Goal: Check status: Check status

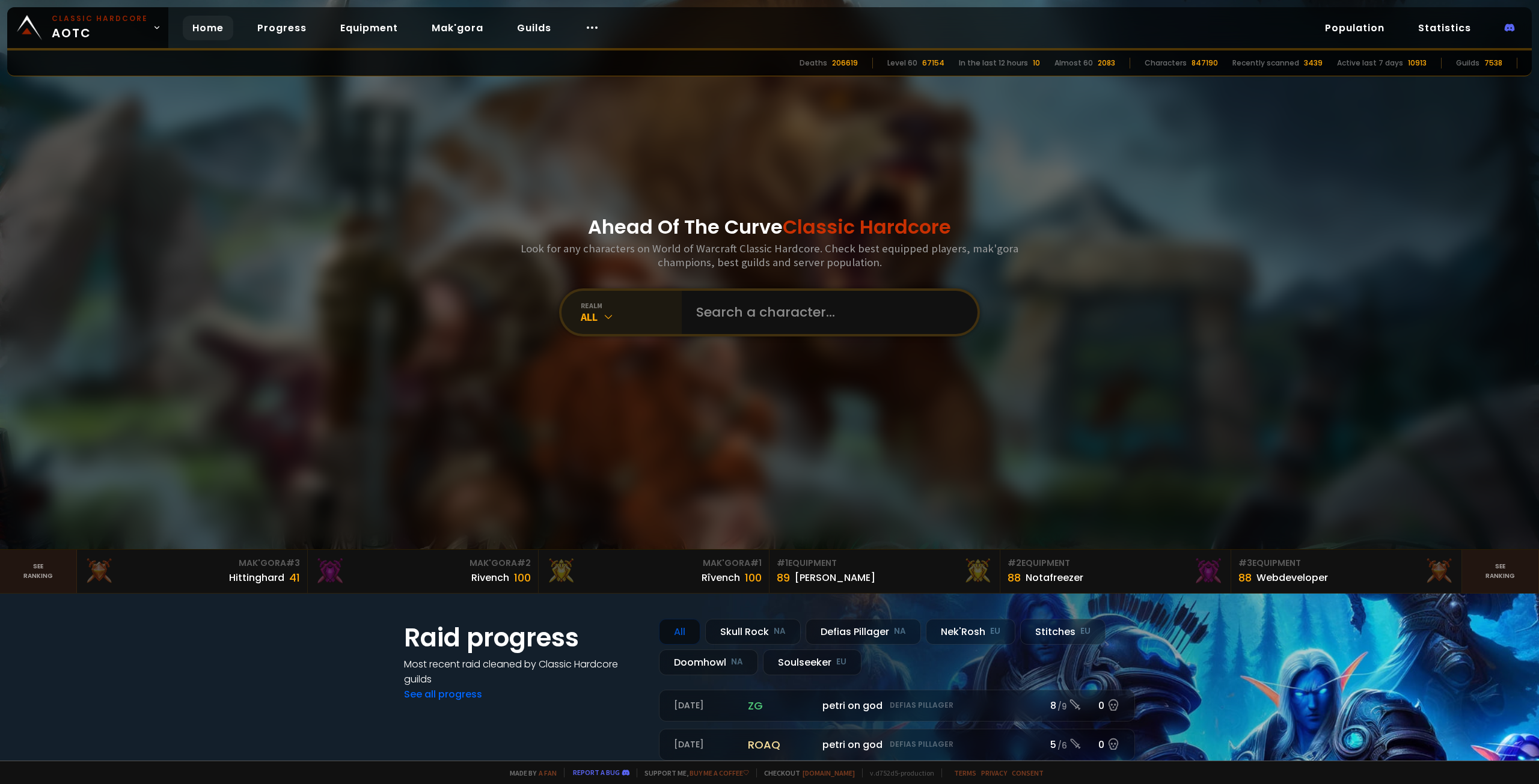
click at [634, 320] on div "All" at bounding box center [631, 317] width 101 height 14
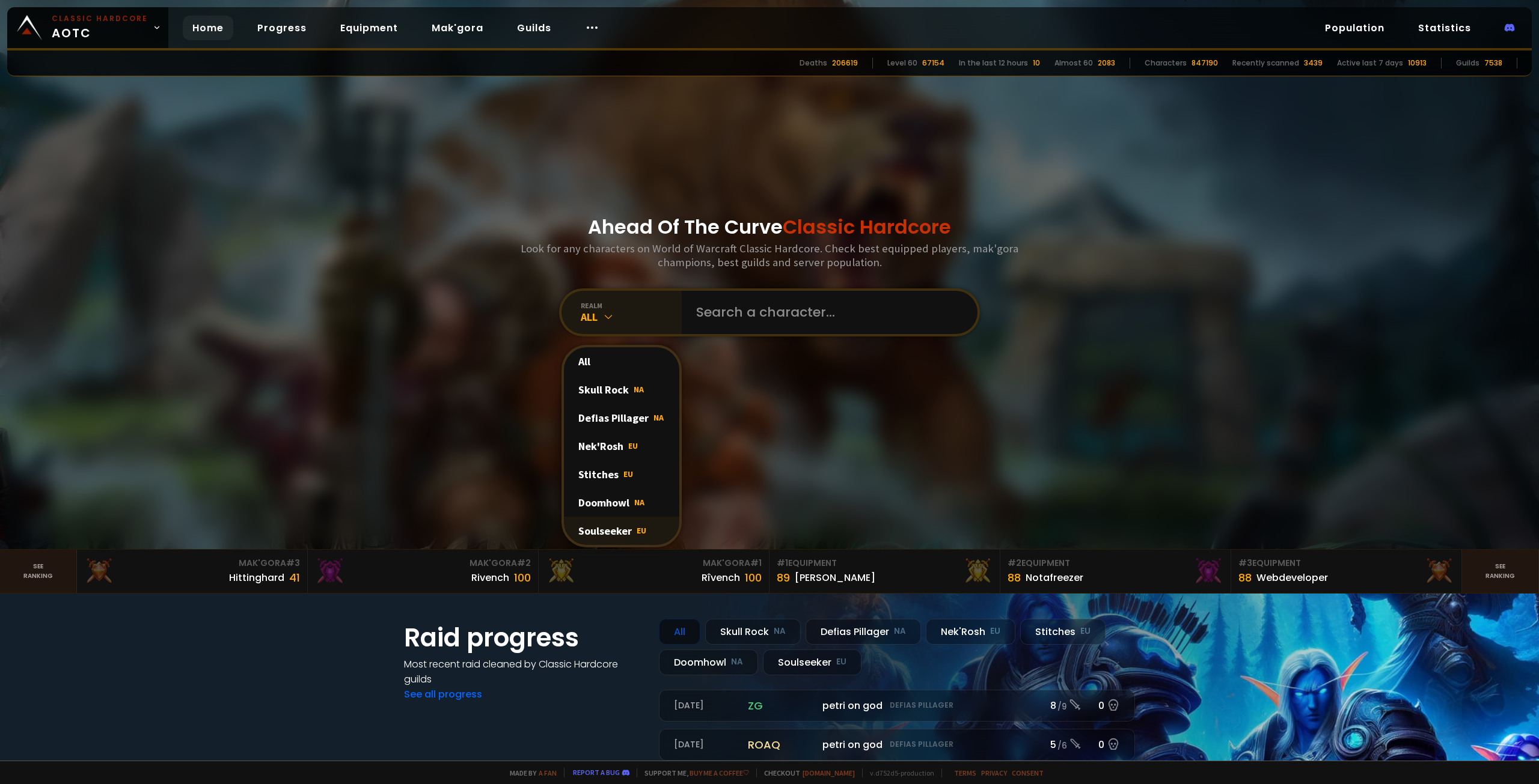
click at [621, 534] on div "Soulseeker EU" at bounding box center [621, 531] width 116 height 28
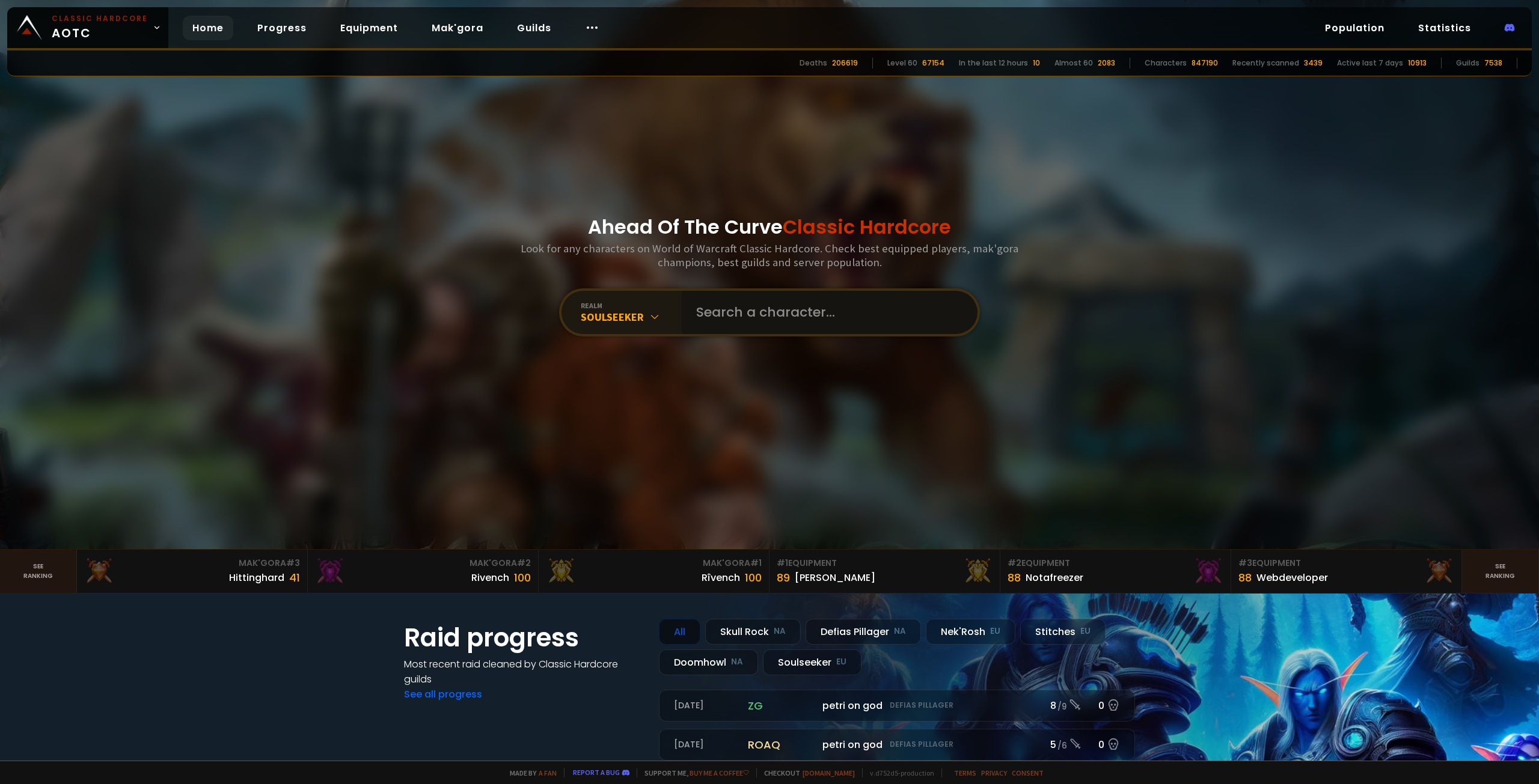
click at [741, 326] on input "text" at bounding box center [826, 312] width 274 height 44
type input "ogpriesta"
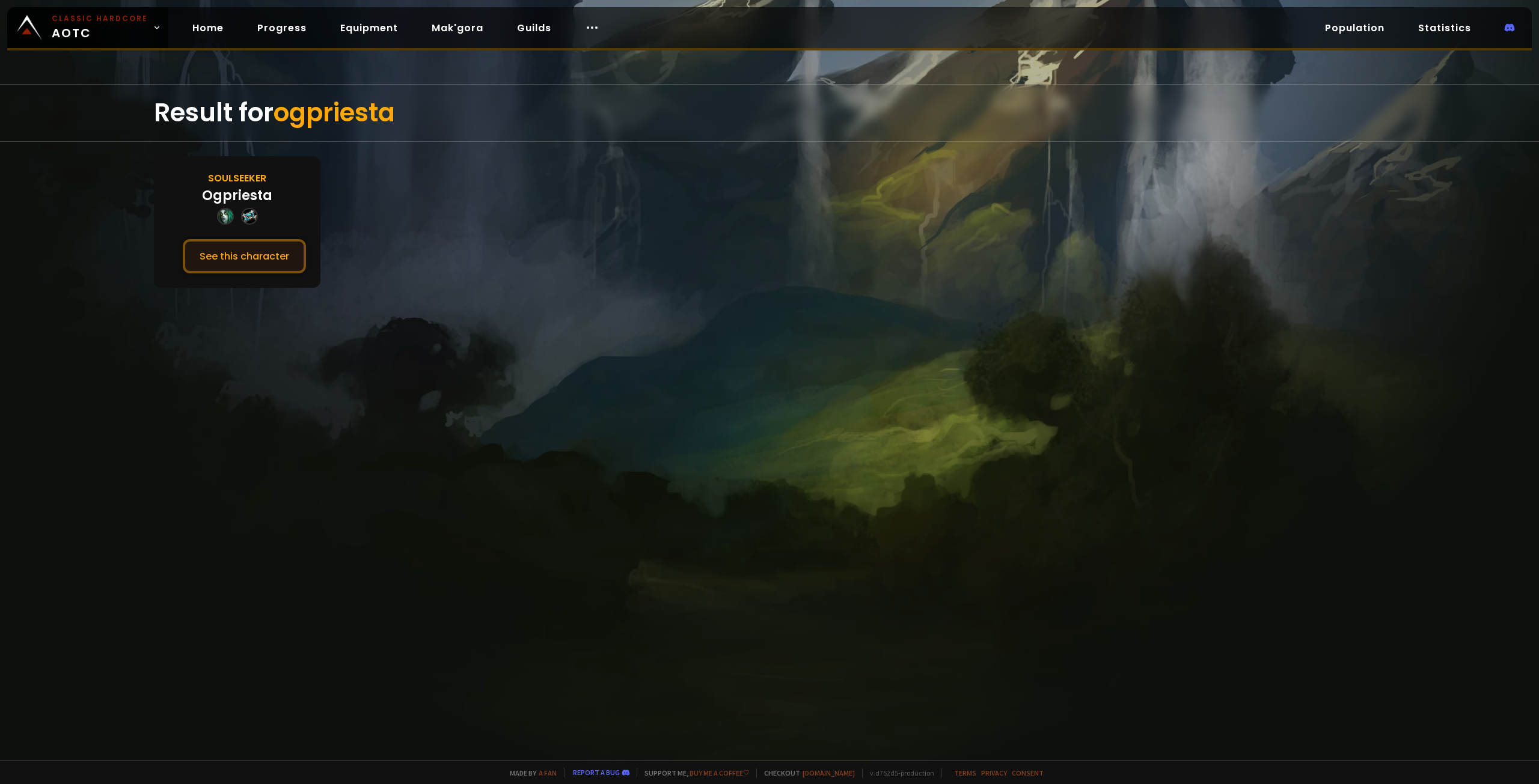
click at [265, 256] on button "See this character" at bounding box center [244, 256] width 124 height 35
